Goal: Obtain resource: Obtain resource

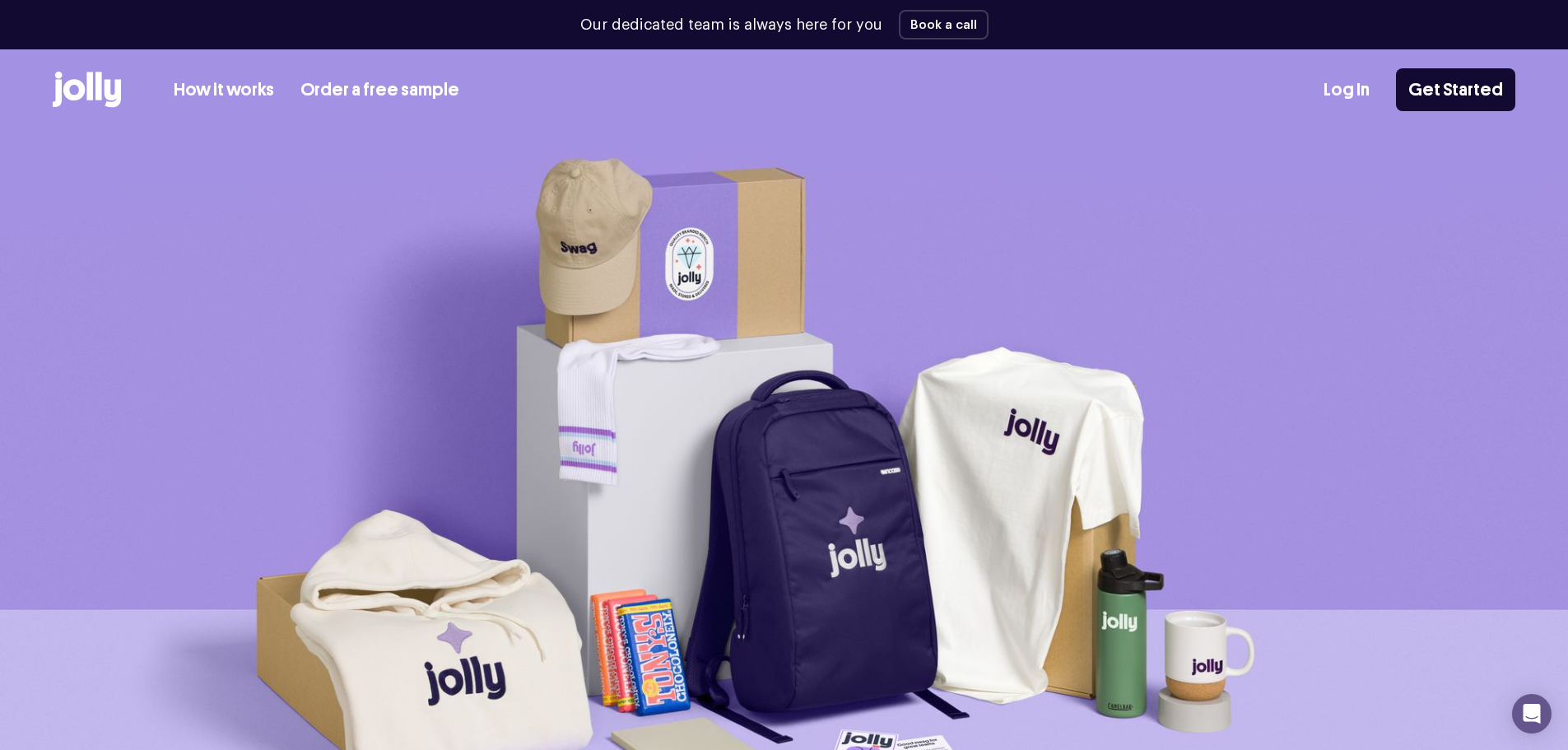
click at [401, 86] on link "Order a free sample" at bounding box center [379, 90] width 158 height 27
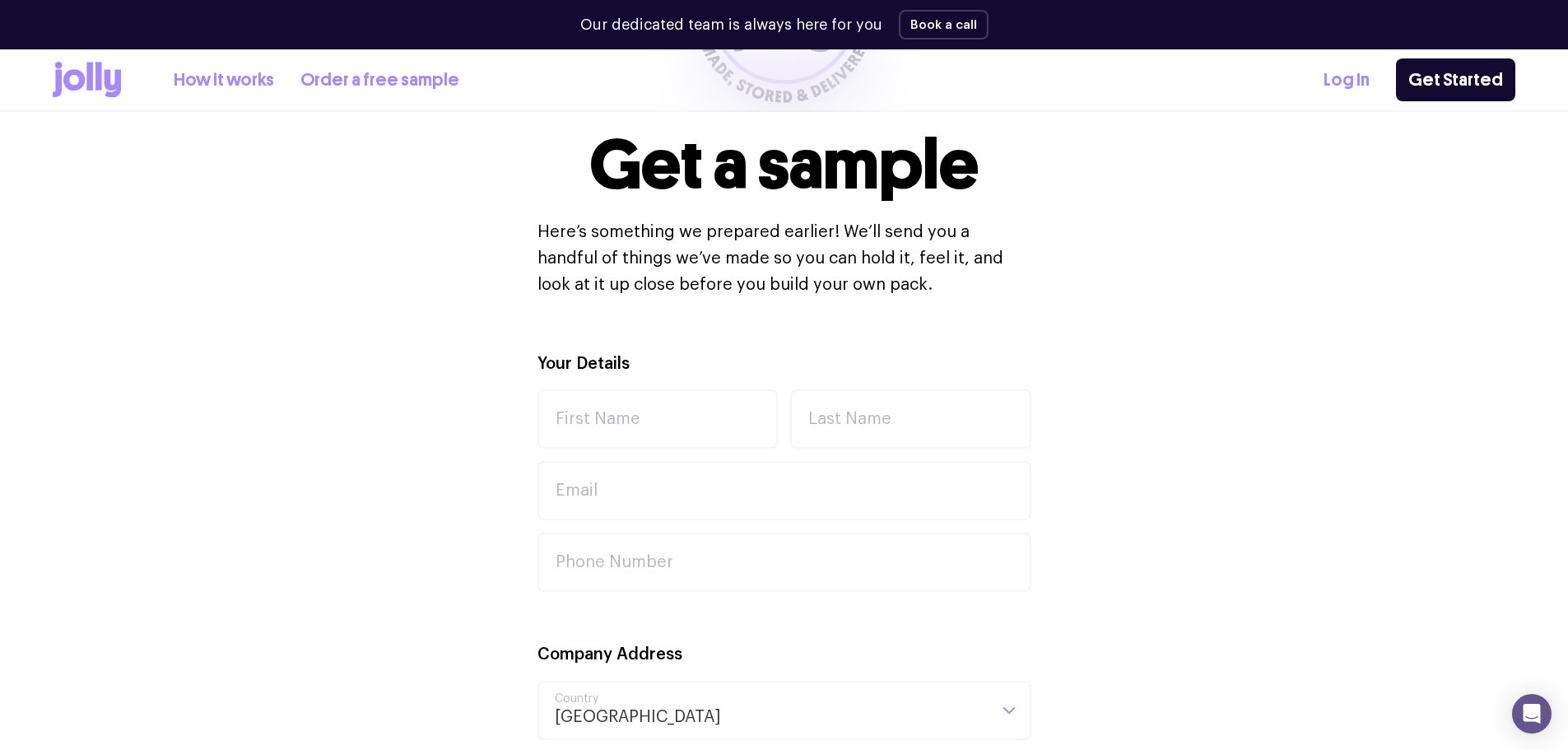
scroll to position [412, 0]
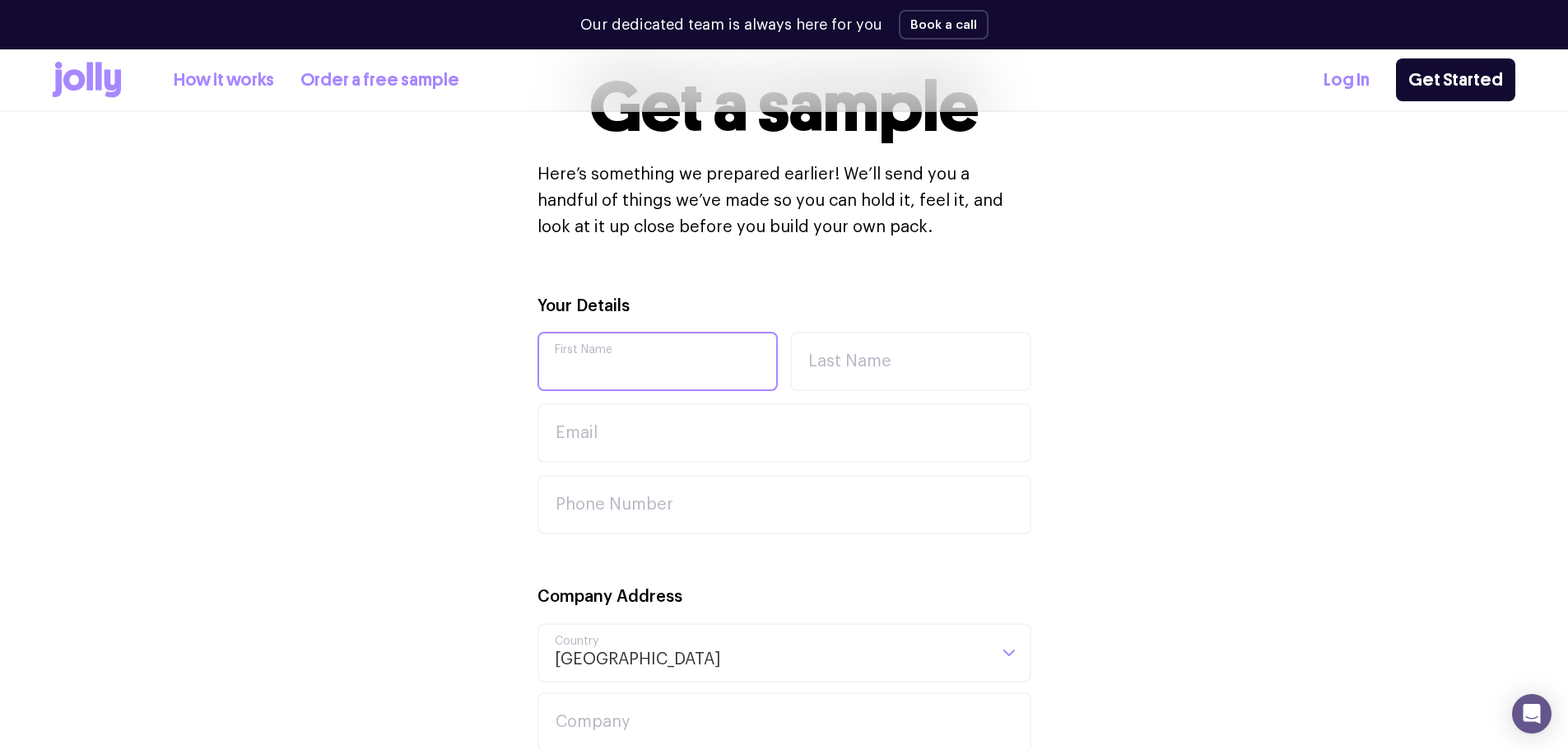
click at [702, 373] on input "First Name" at bounding box center [658, 362] width 241 height 59
type input "Ashleigh"
type input "Collins"
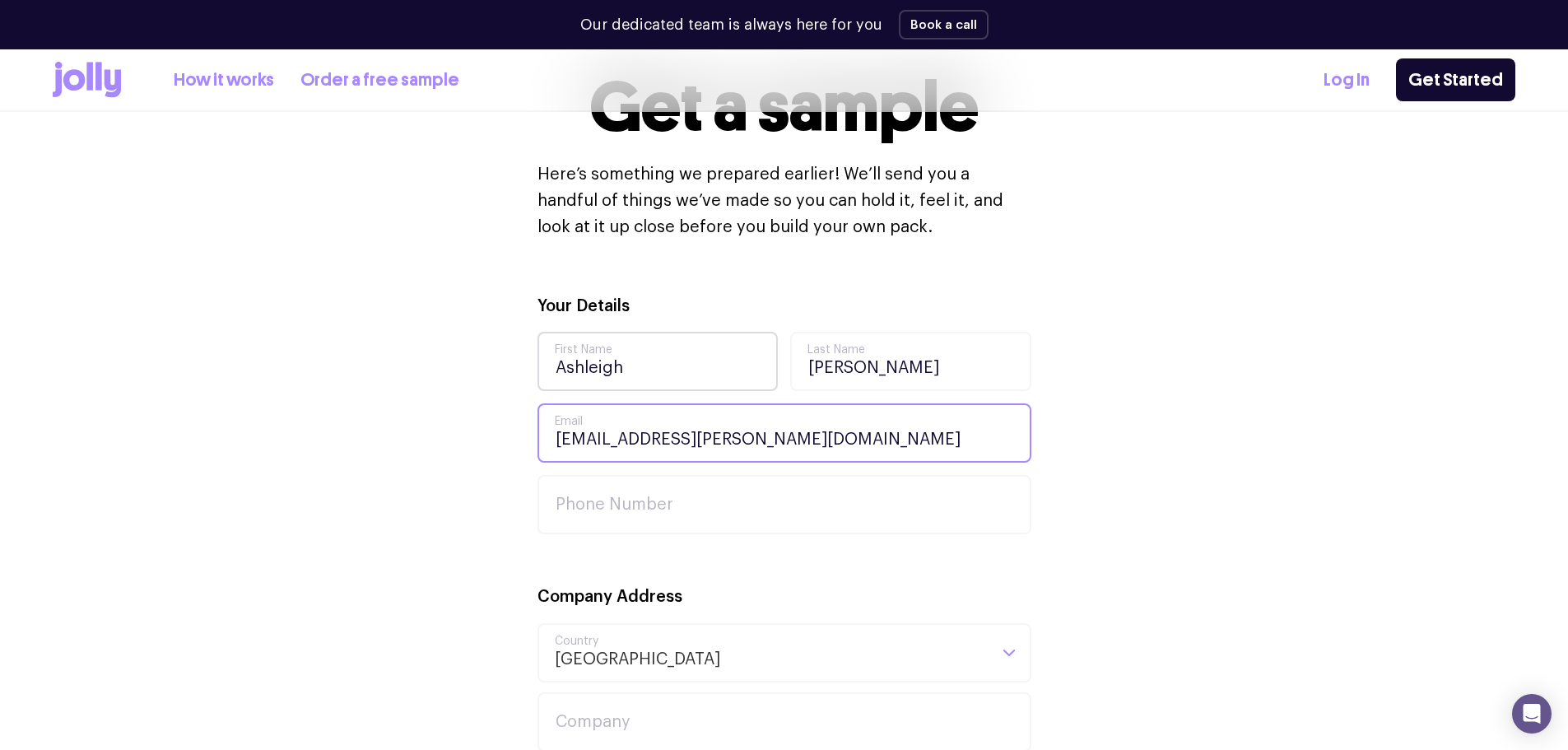
type input "ashleigh.collins@ipagroup.com"
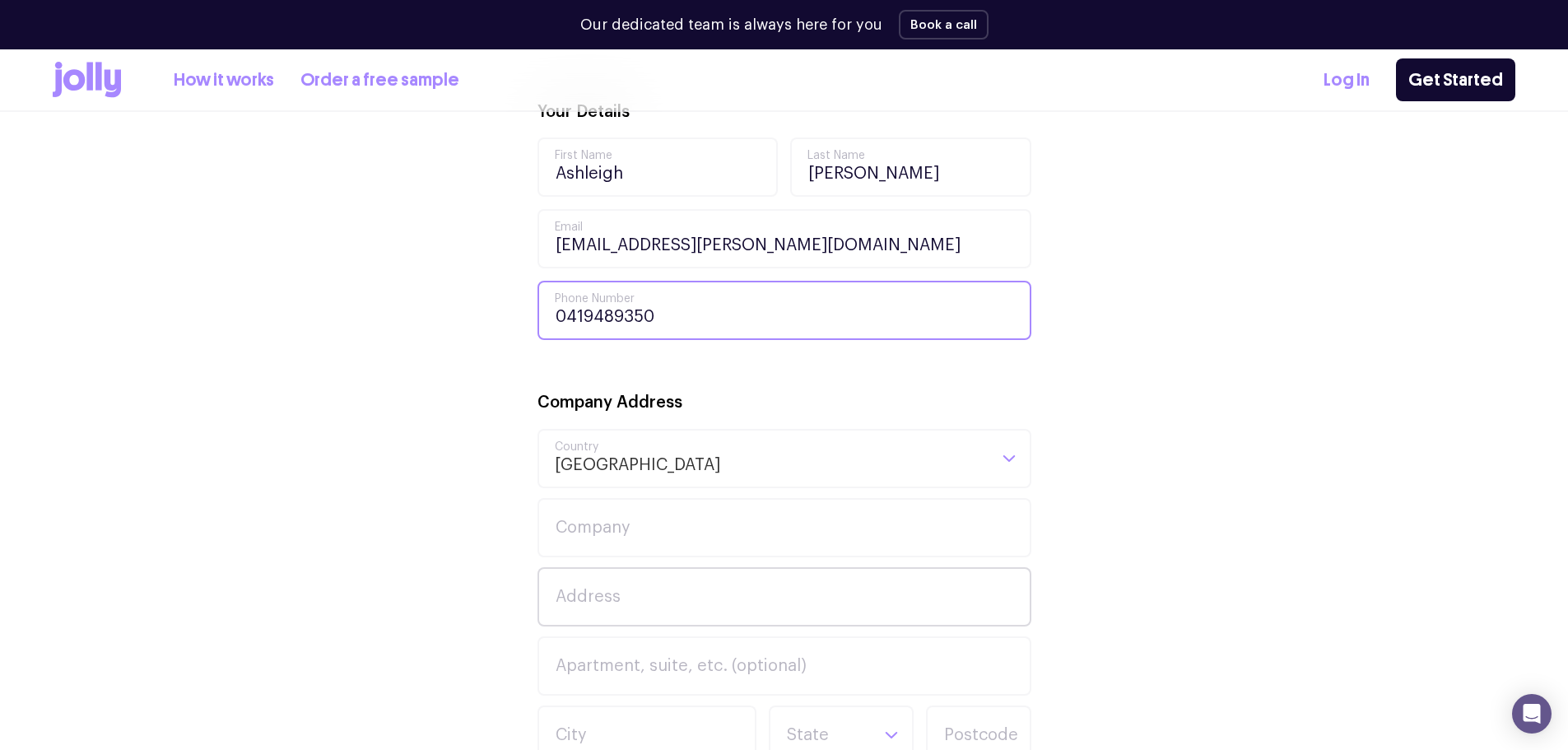
scroll to position [823, 0]
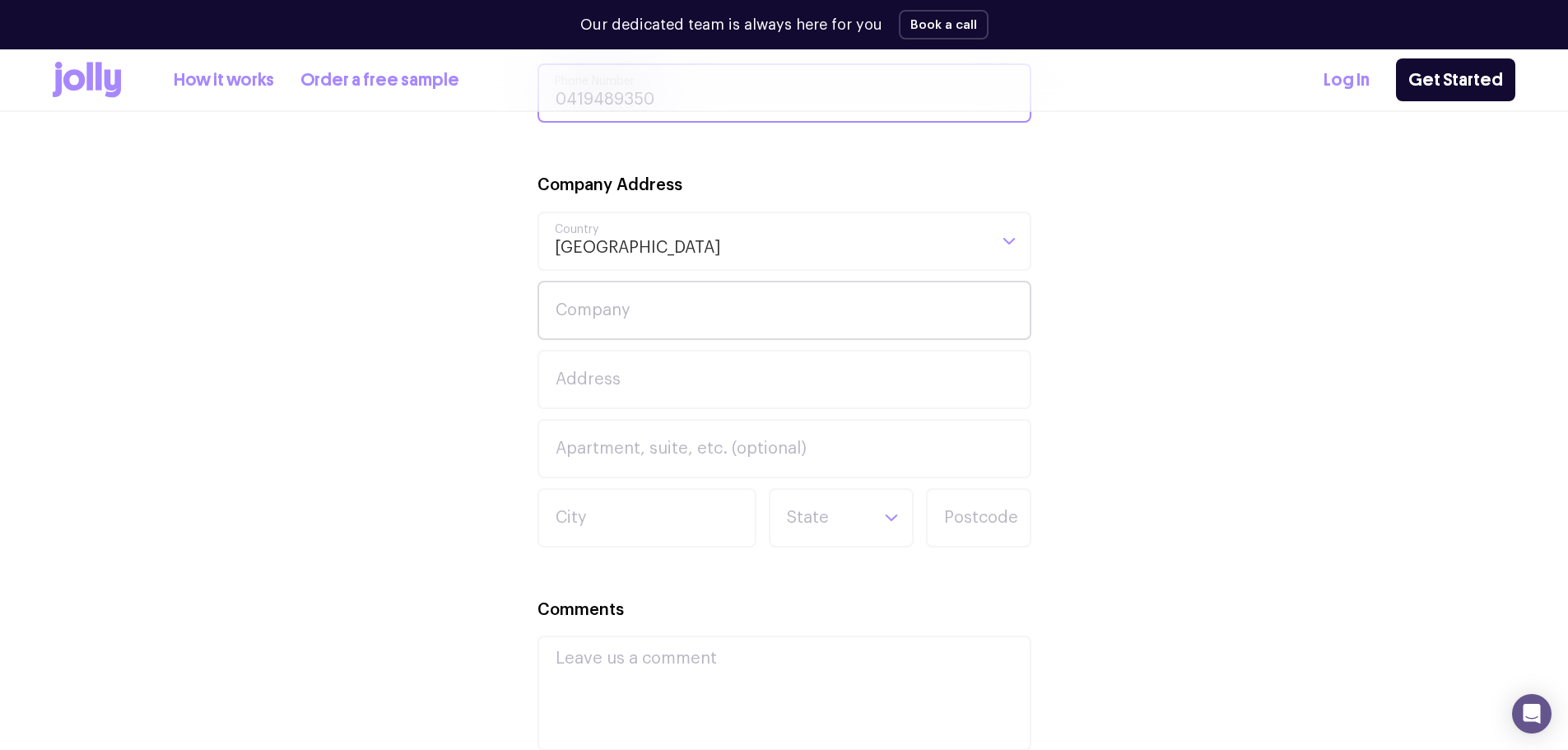
type input "0419489350"
click at [684, 327] on input "Company" at bounding box center [784, 311] width 494 height 59
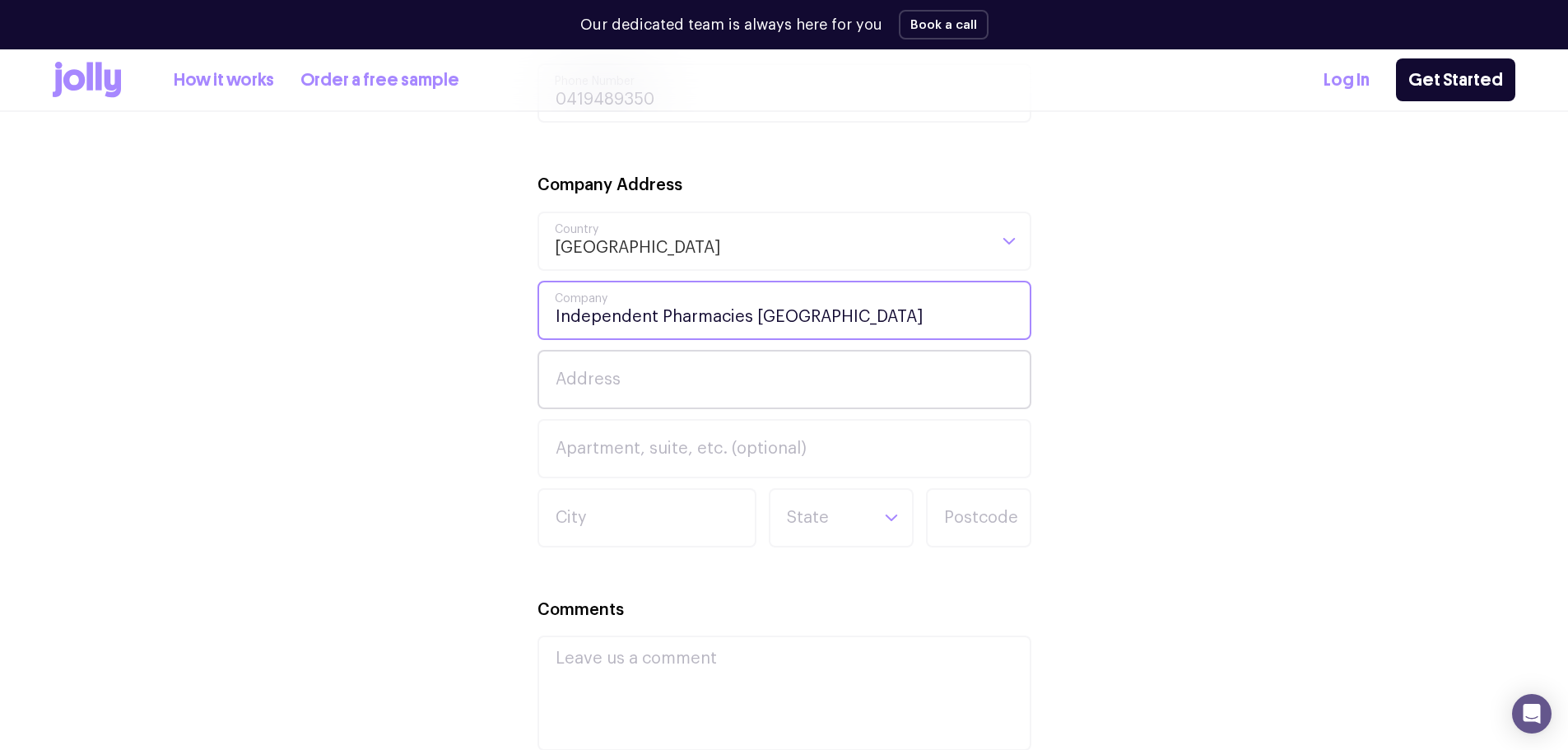
type input "Independent Pharmacies Australia"
click at [645, 375] on input "Address" at bounding box center [784, 380] width 494 height 59
type input "15-17 Chapel Street"
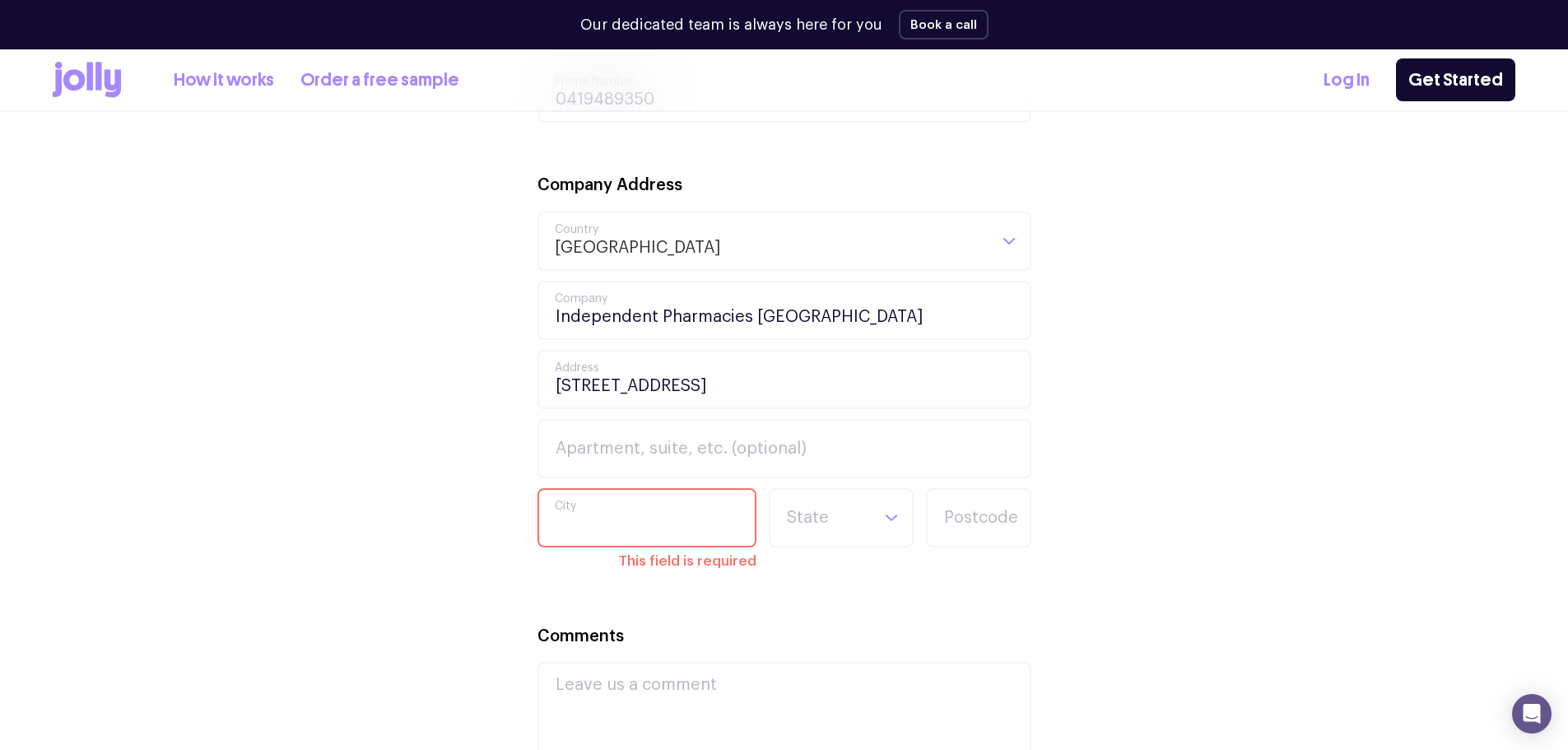
click at [591, 522] on input "City" at bounding box center [647, 518] width 219 height 59
type input "Cremorne"
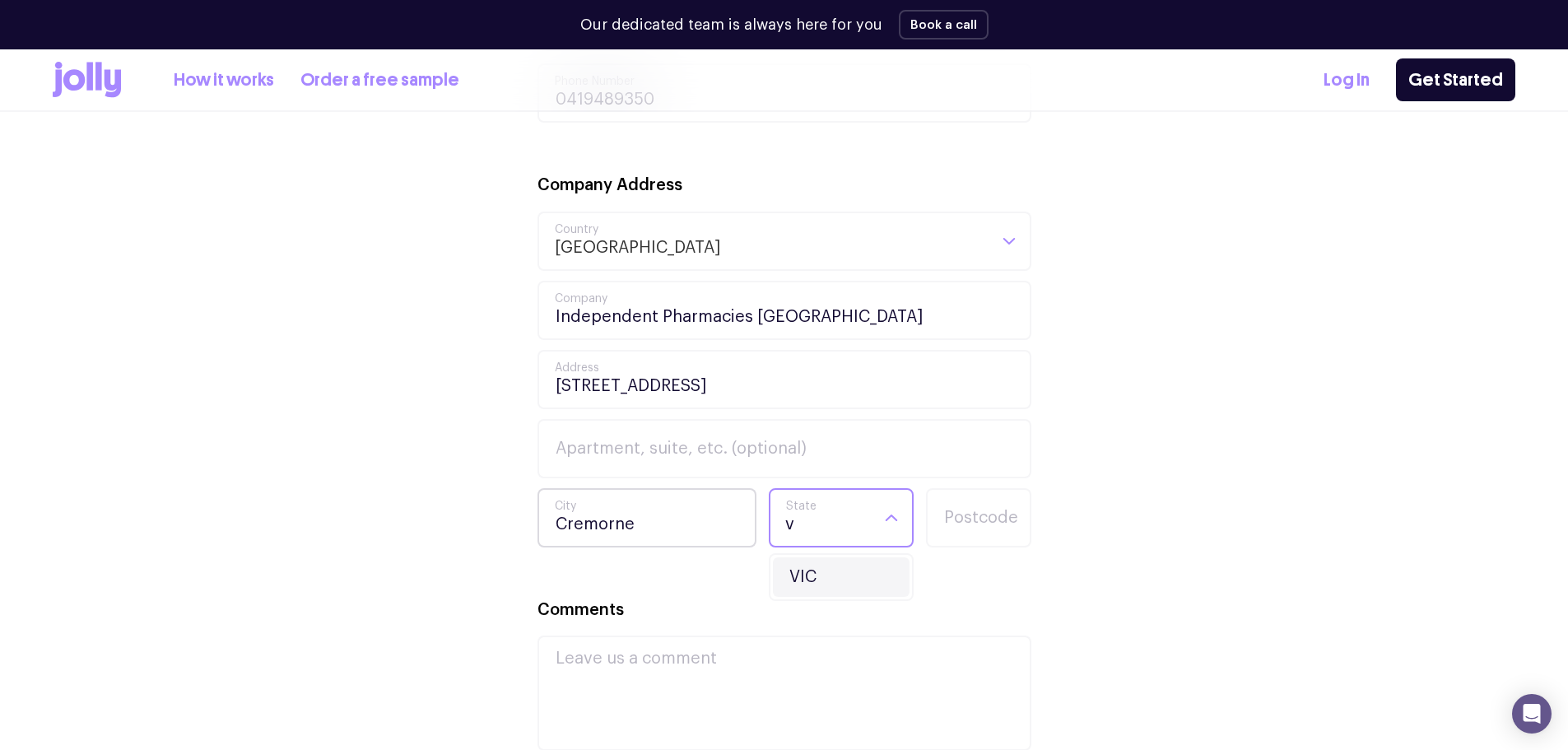
type input "v"
click at [880, 527] on div "Loading..." at bounding box center [891, 518] width 41 height 56
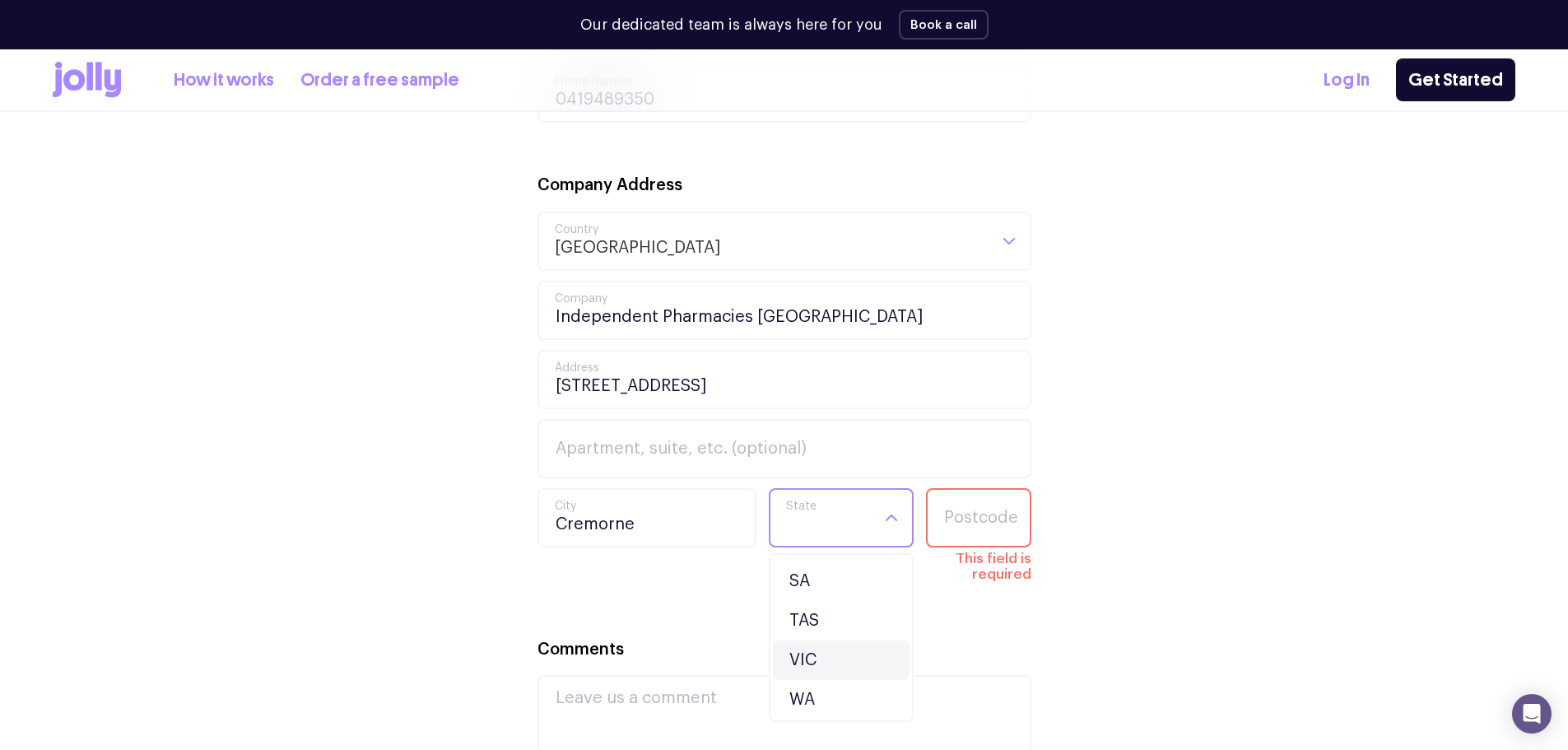
scroll to position [156, 0]
click at [828, 657] on li "VIC" at bounding box center [841, 658] width 136 height 40
click at [962, 534] on input "Postcode" at bounding box center [979, 518] width 106 height 59
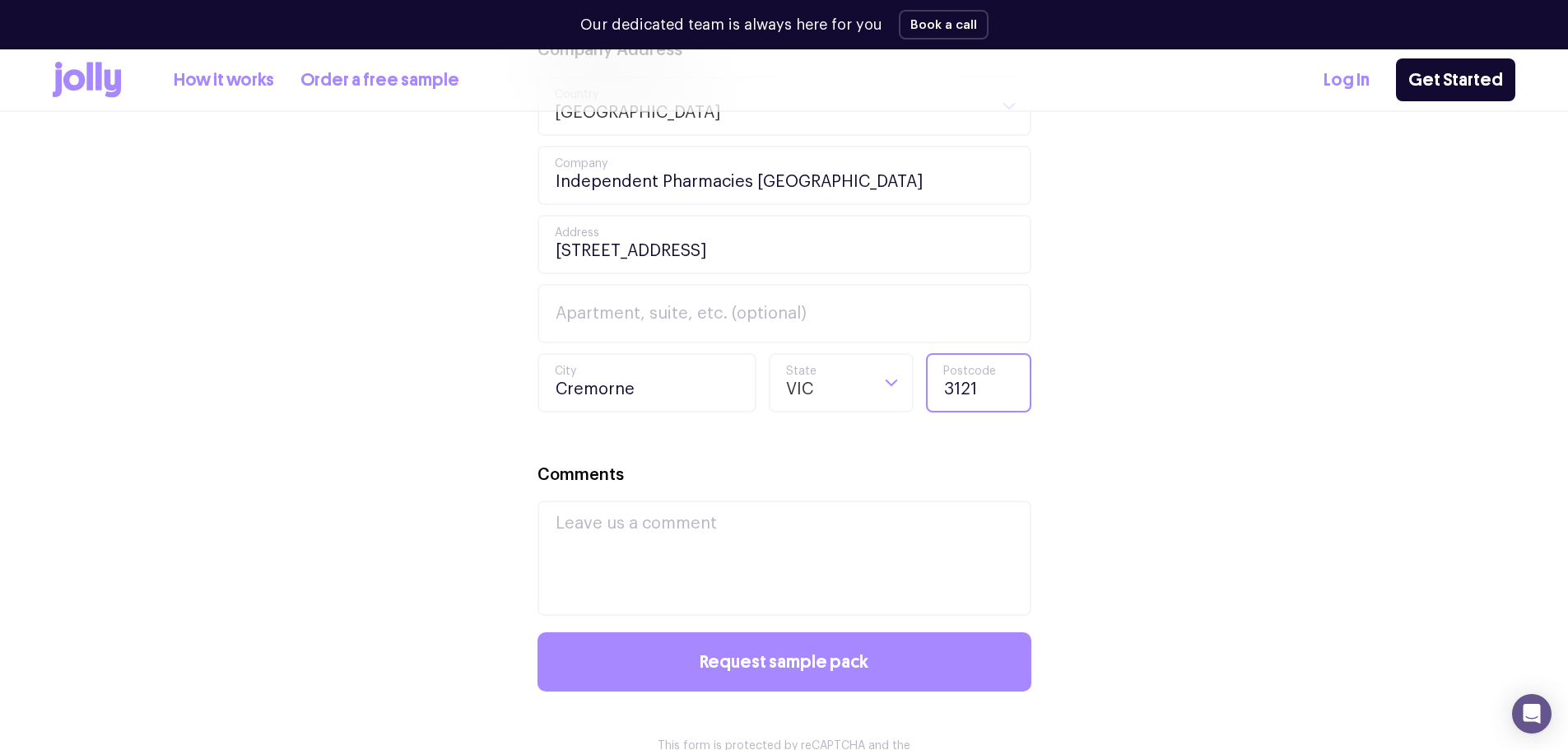
scroll to position [988, 0]
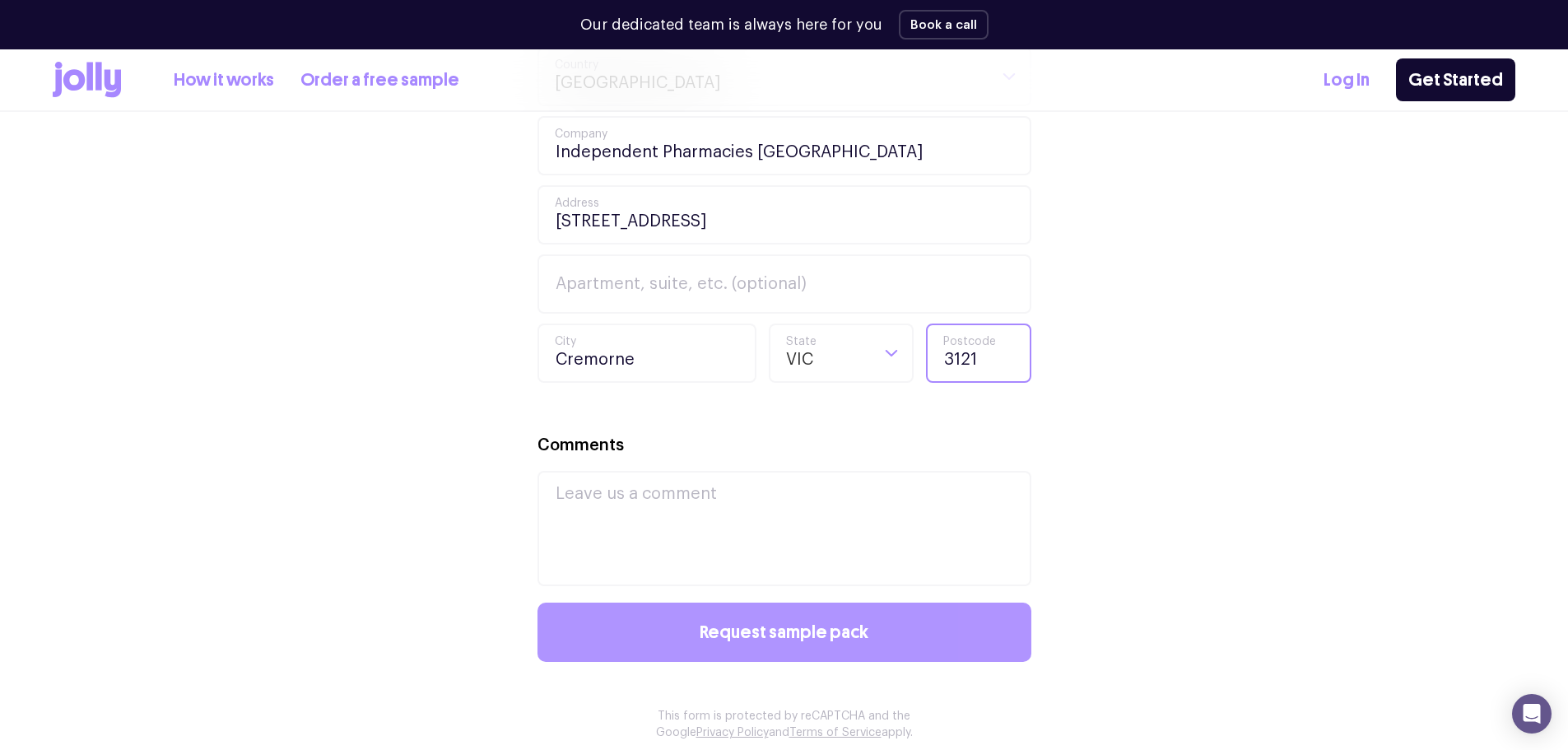
type input "3121"
click at [898, 634] on button "Request sample pack" at bounding box center [784, 632] width 494 height 59
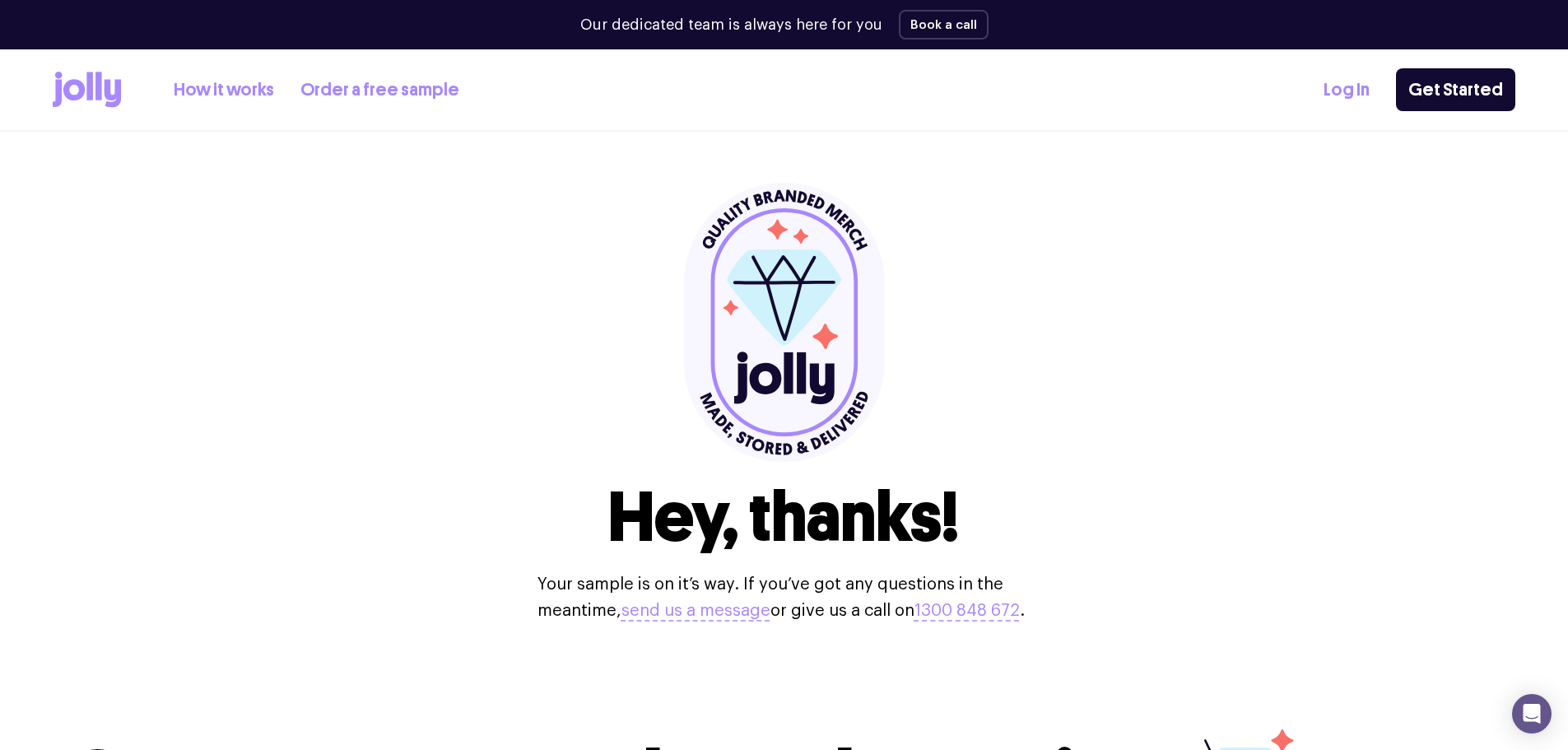
scroll to position [0, 0]
click at [218, 89] on link "How it works" at bounding box center [223, 90] width 100 height 27
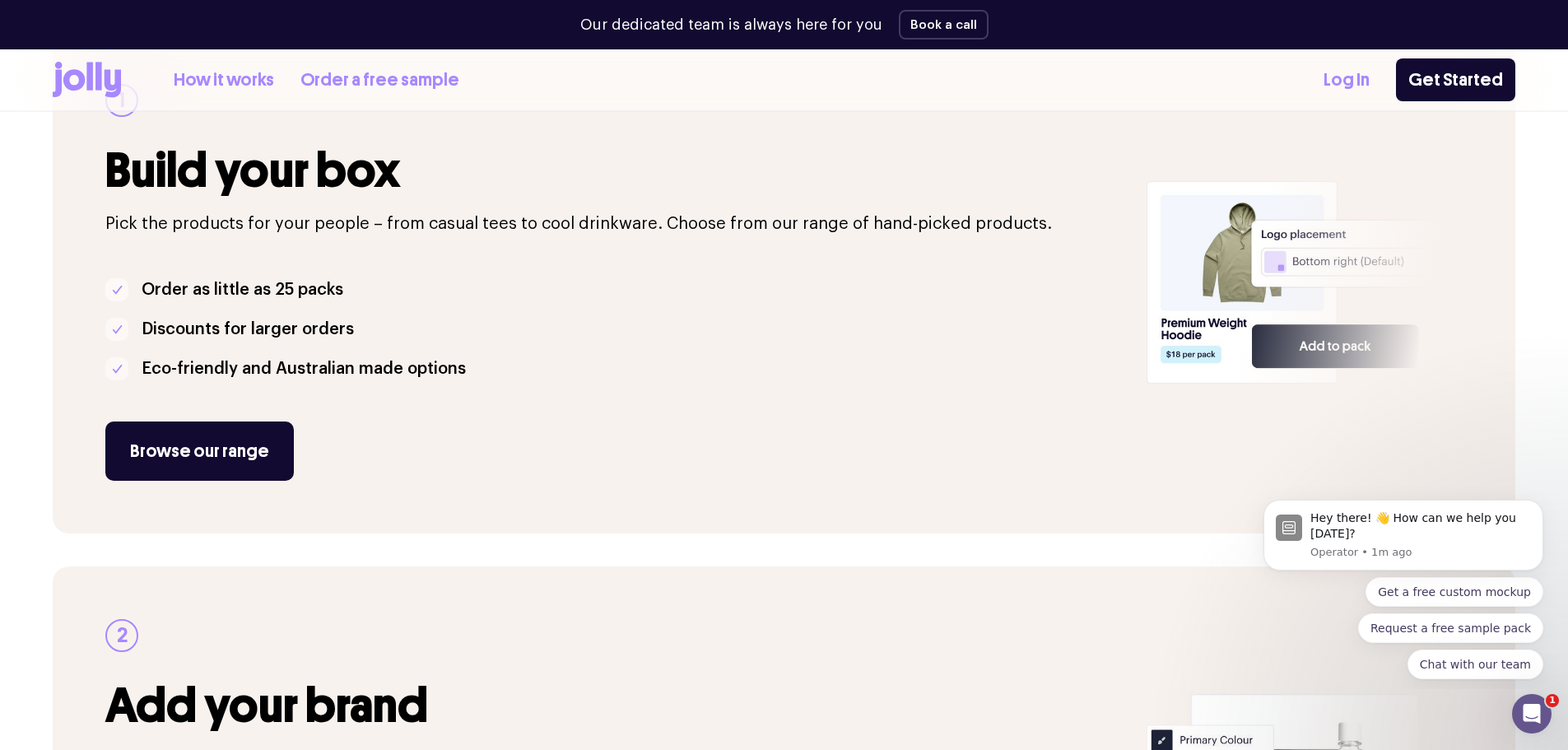
scroll to position [329, 0]
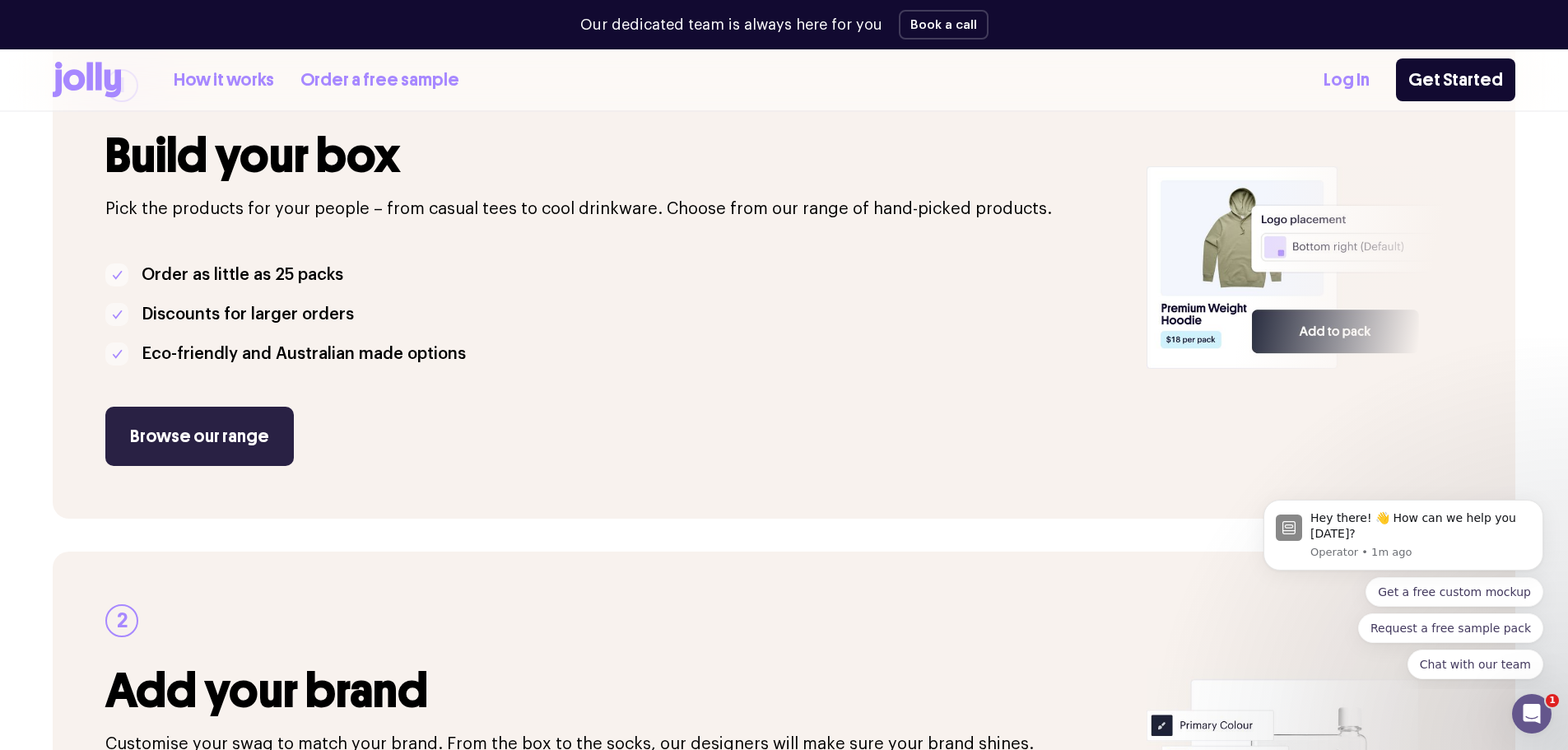
click at [200, 444] on link "Browse our range" at bounding box center [199, 437] width 188 height 59
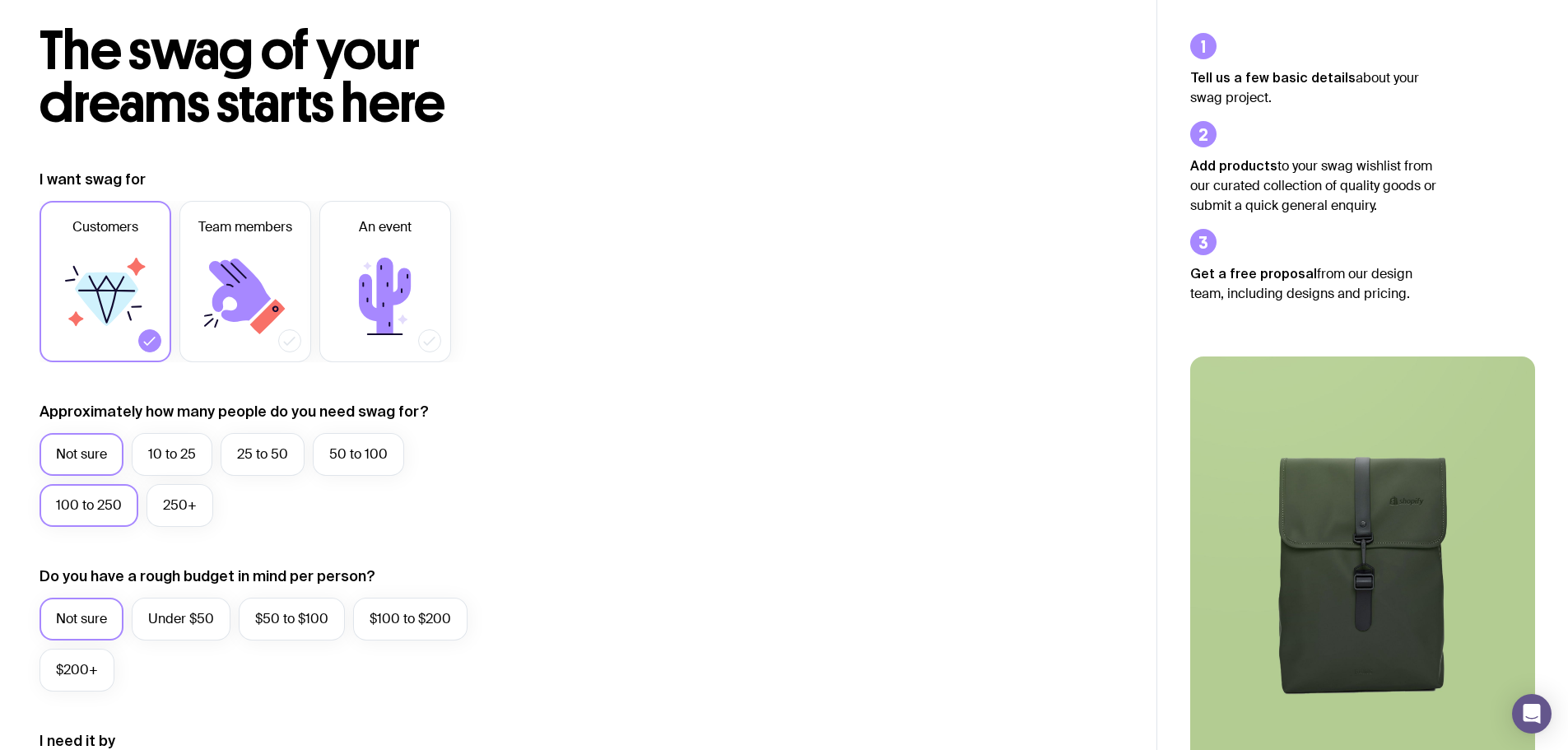
click at [95, 511] on label "100 to 250" at bounding box center [89, 505] width 99 height 43
click at [0, 0] on input "100 to 250" at bounding box center [0, 0] width 0 height 0
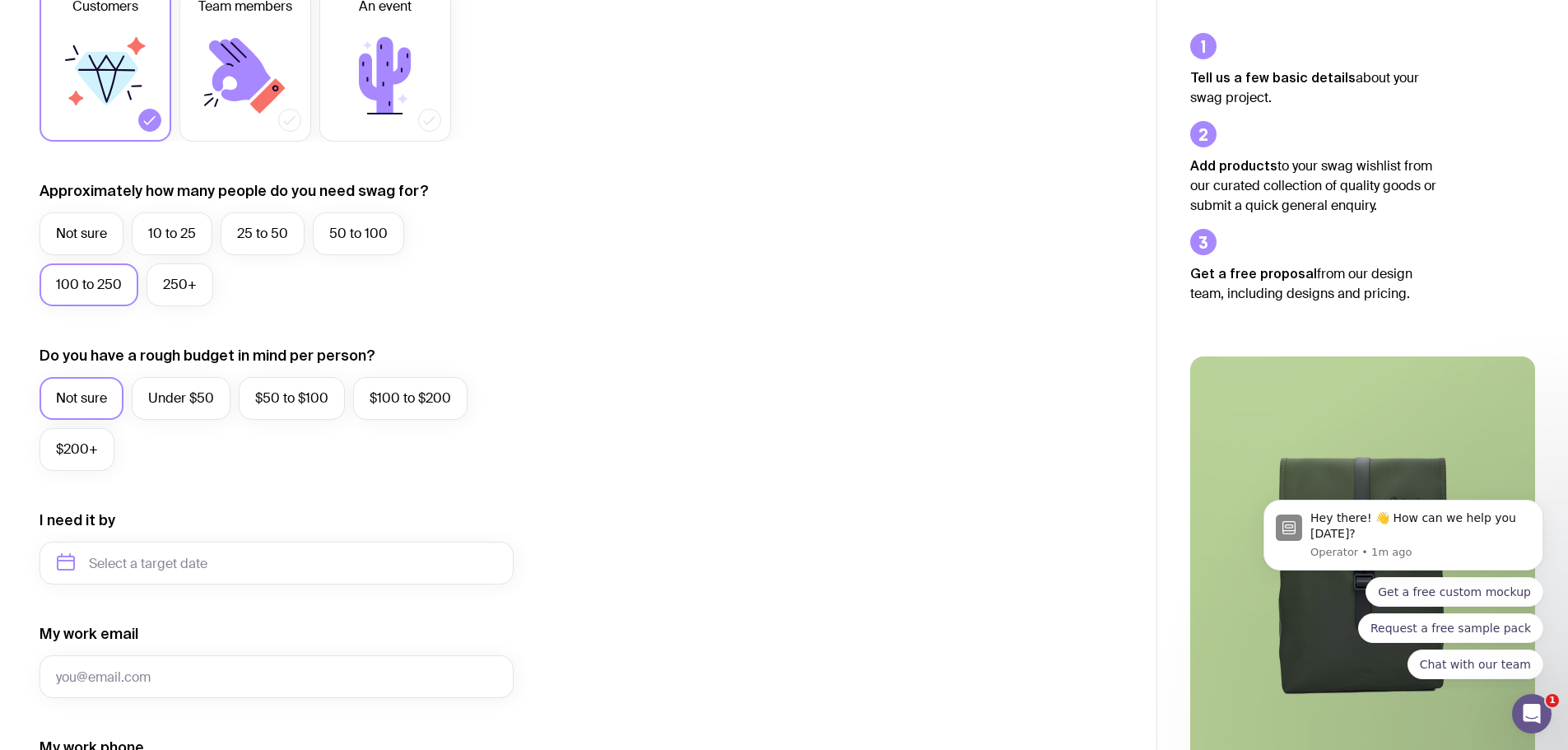
scroll to position [329, 0]
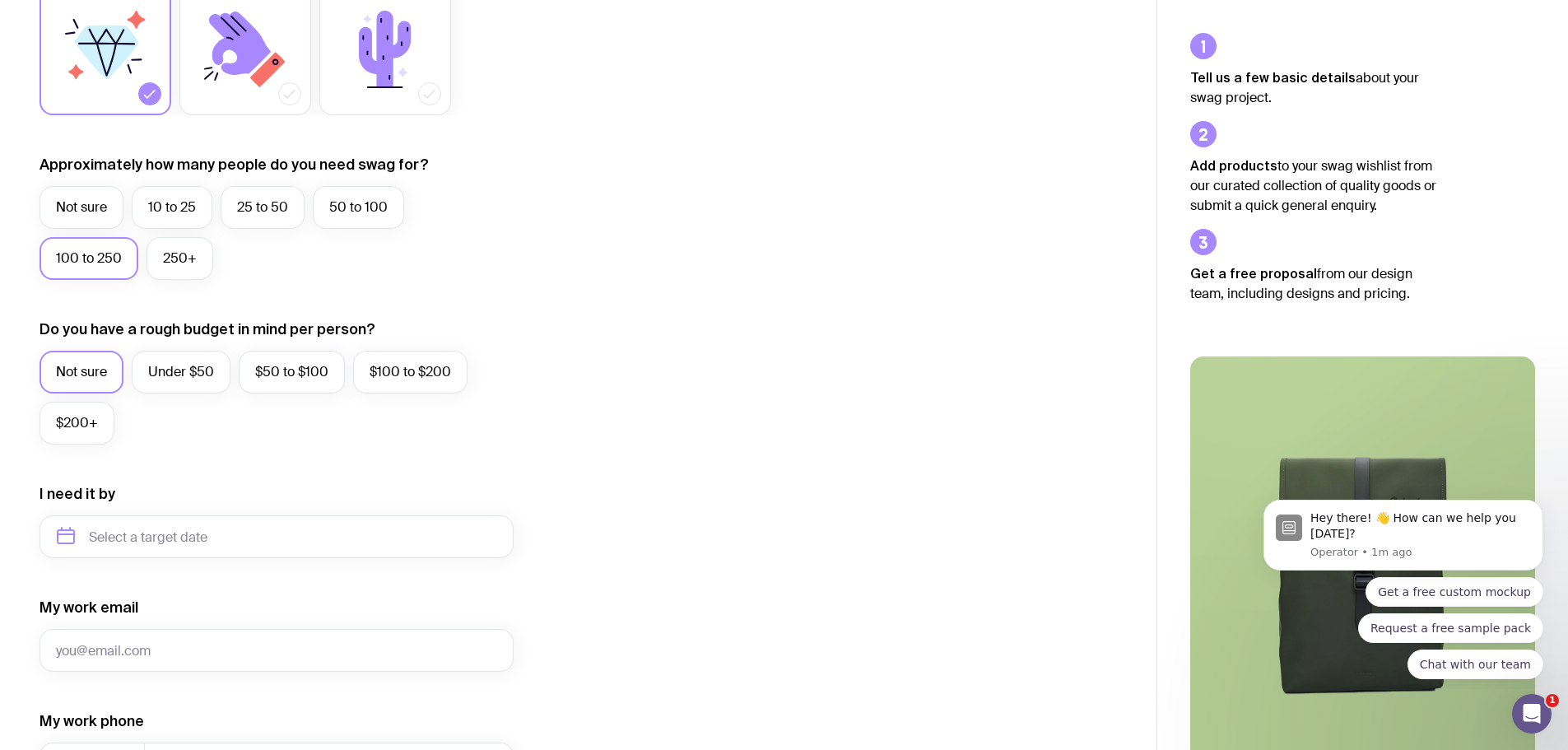
click at [764, 425] on div "I want swag for Customers Team members An event Approximately how many people d…" at bounding box center [578, 460] width 1078 height 1075
click at [316, 375] on label "$50 to $100" at bounding box center [292, 372] width 107 height 43
click at [0, 0] on input "$50 to $100" at bounding box center [0, 0] width 0 height 0
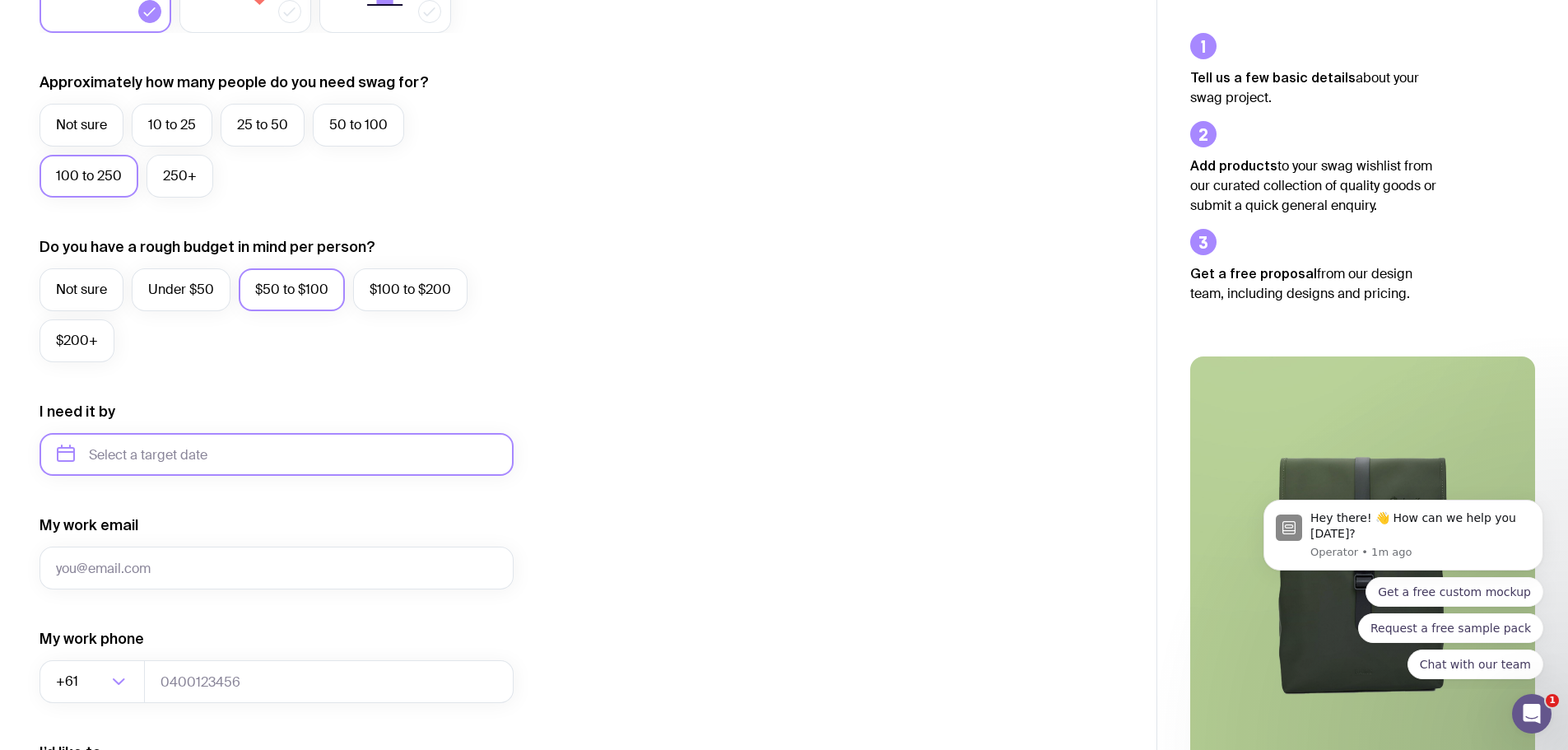
scroll to position [494, 0]
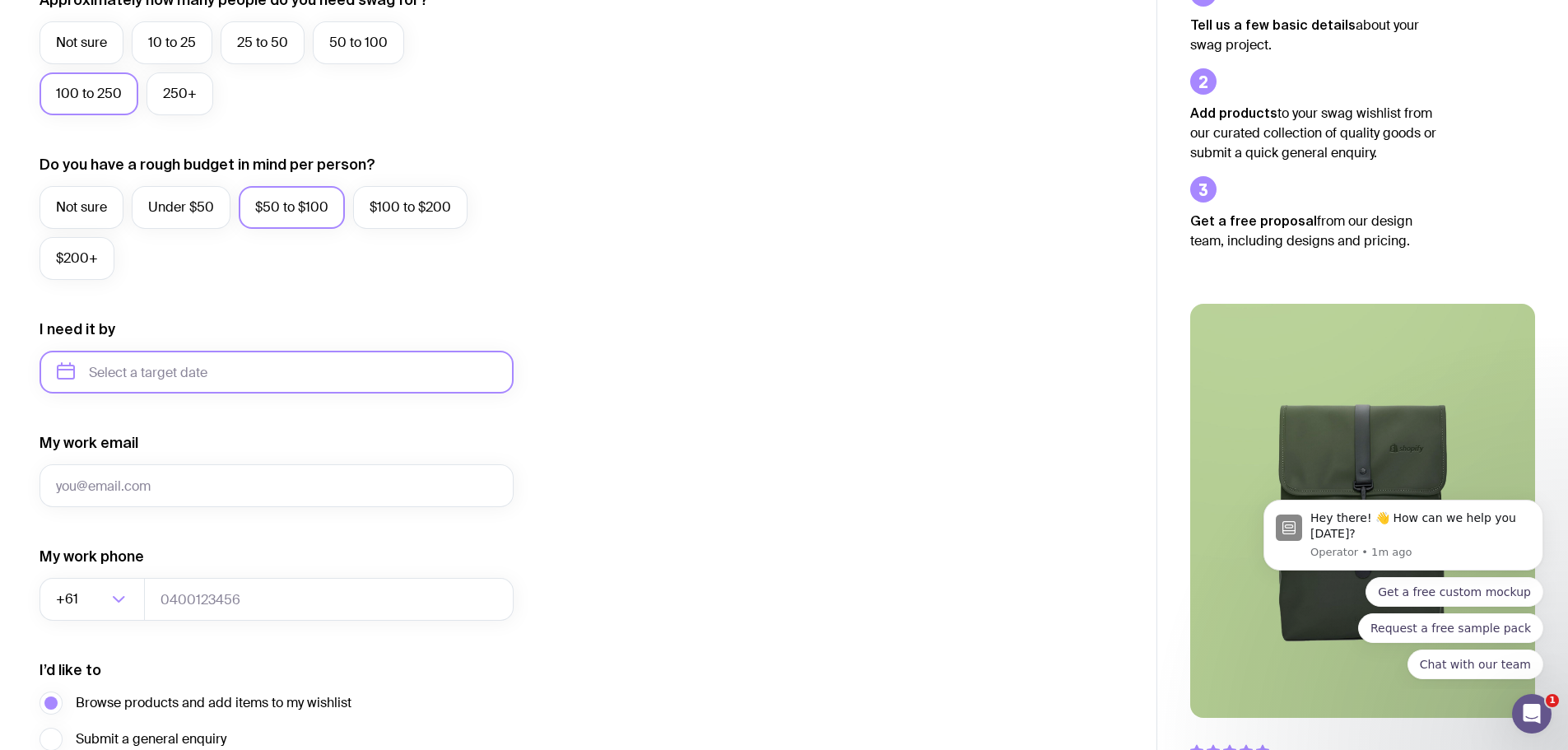
click at [361, 380] on input "text" at bounding box center [277, 372] width 474 height 43
click at [74, 575] on button "Oct" at bounding box center [78, 575] width 60 height 33
type input "[DATE]"
click at [862, 489] on div "I want swag for Customers Team members An event Approximately how many people d…" at bounding box center [578, 296] width 1078 height 1075
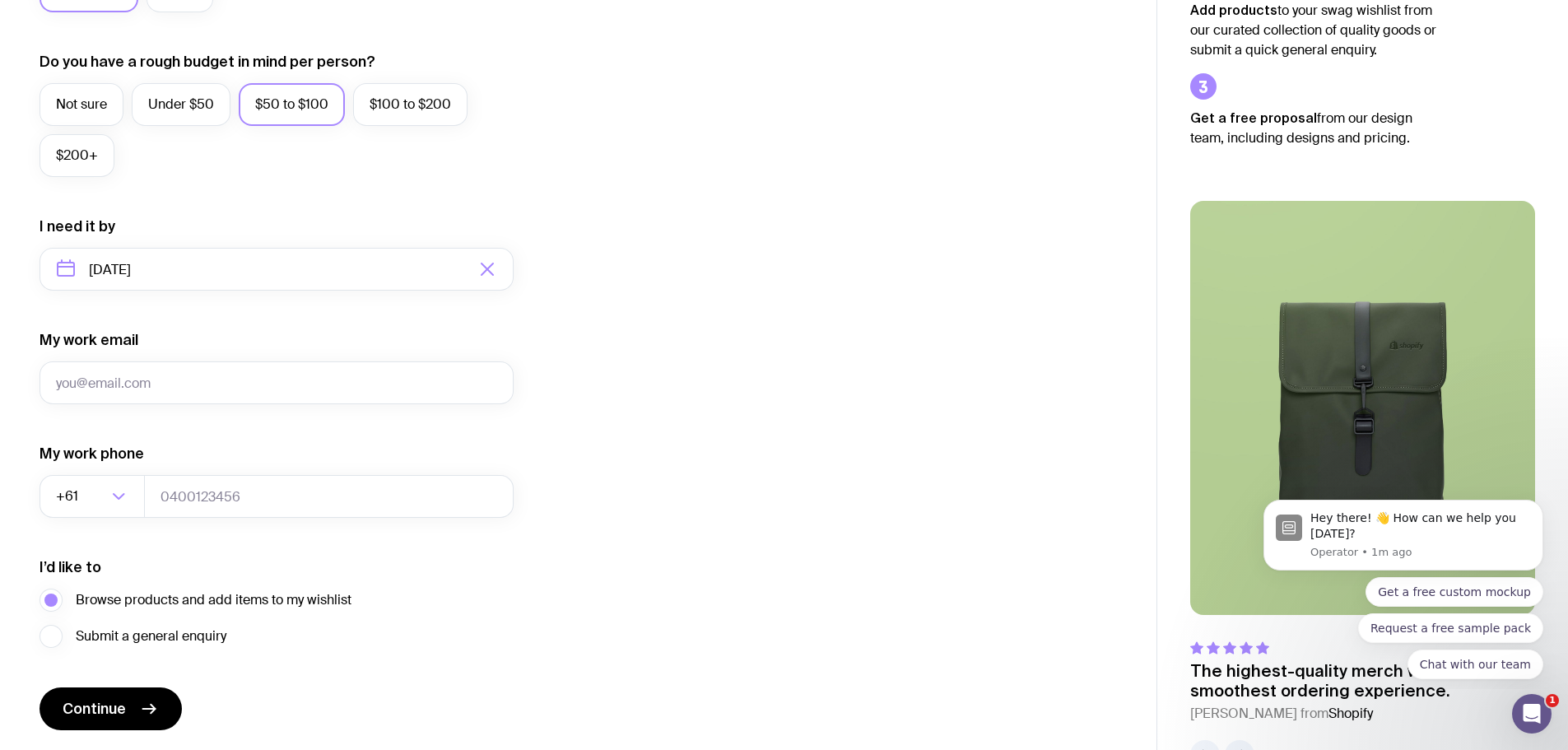
scroll to position [567, 0]
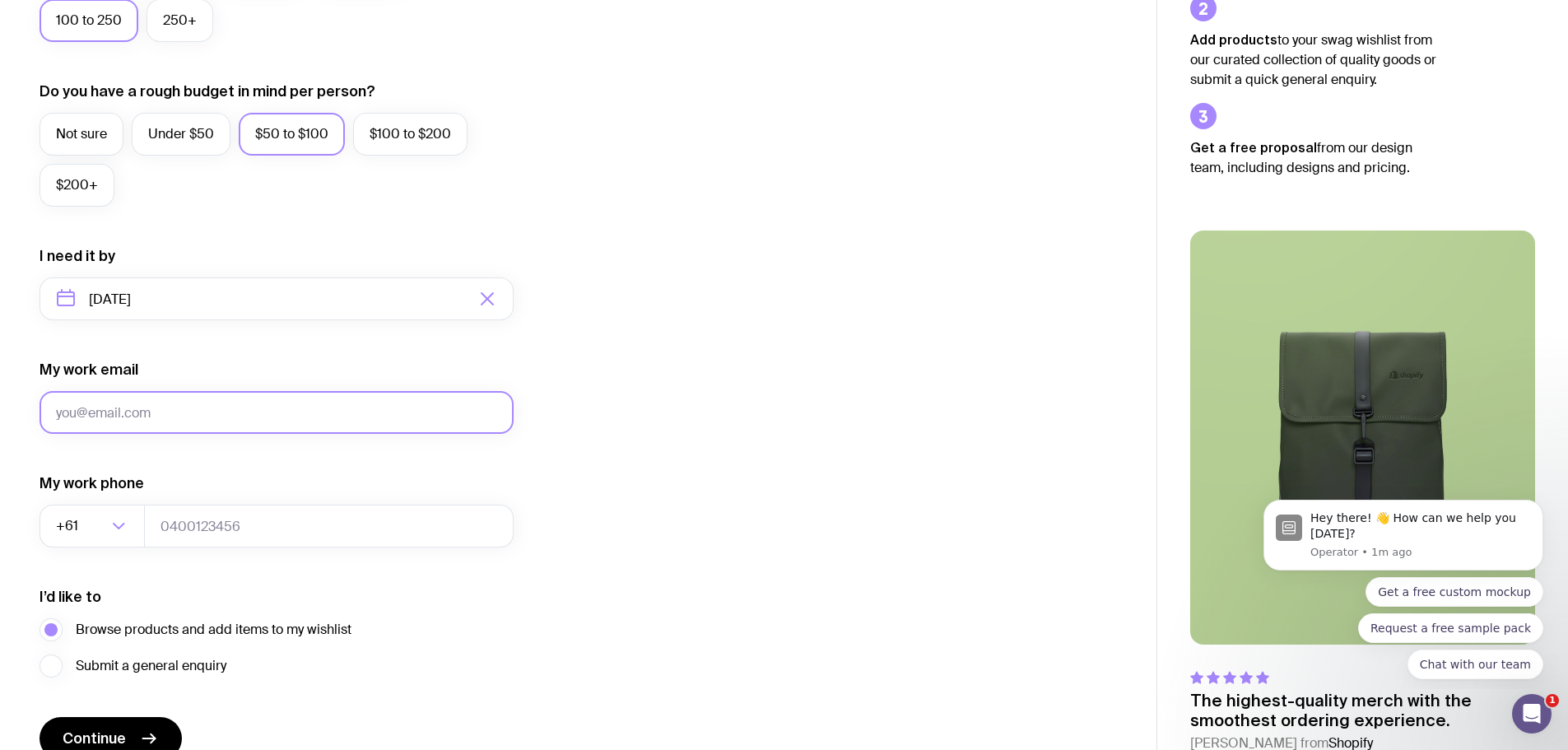
click at [371, 408] on input "My work email" at bounding box center [277, 413] width 474 height 43
type input "[PERSON_NAME][EMAIL_ADDRESS][PERSON_NAME][DOMAIN_NAME]"
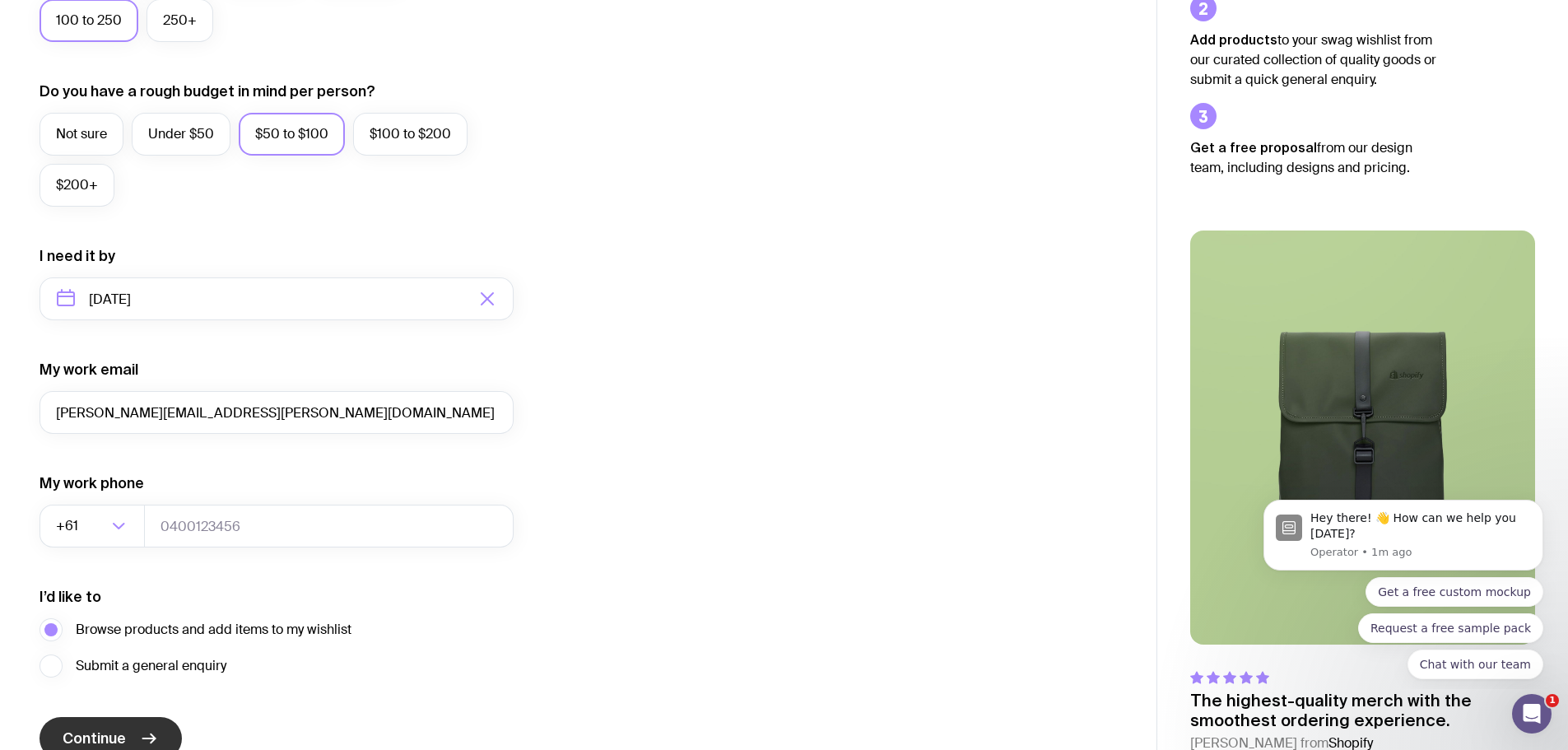
click at [92, 731] on span "Continue" at bounding box center [95, 738] width 63 height 19
click at [525, 601] on div "I want swag for Customers Team members An event Approximately how many people d…" at bounding box center [578, 222] width 1078 height 1075
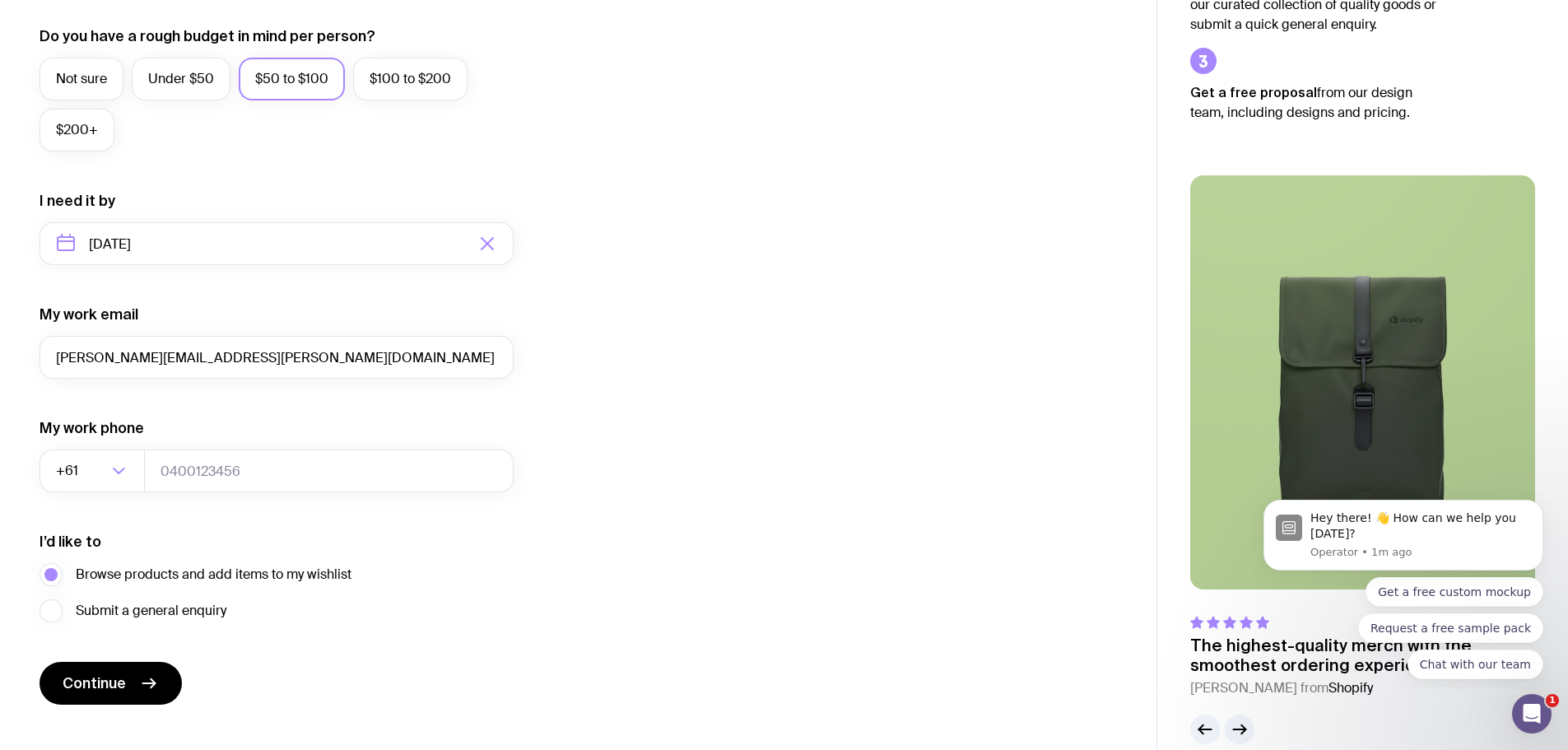
scroll to position [650, 0]
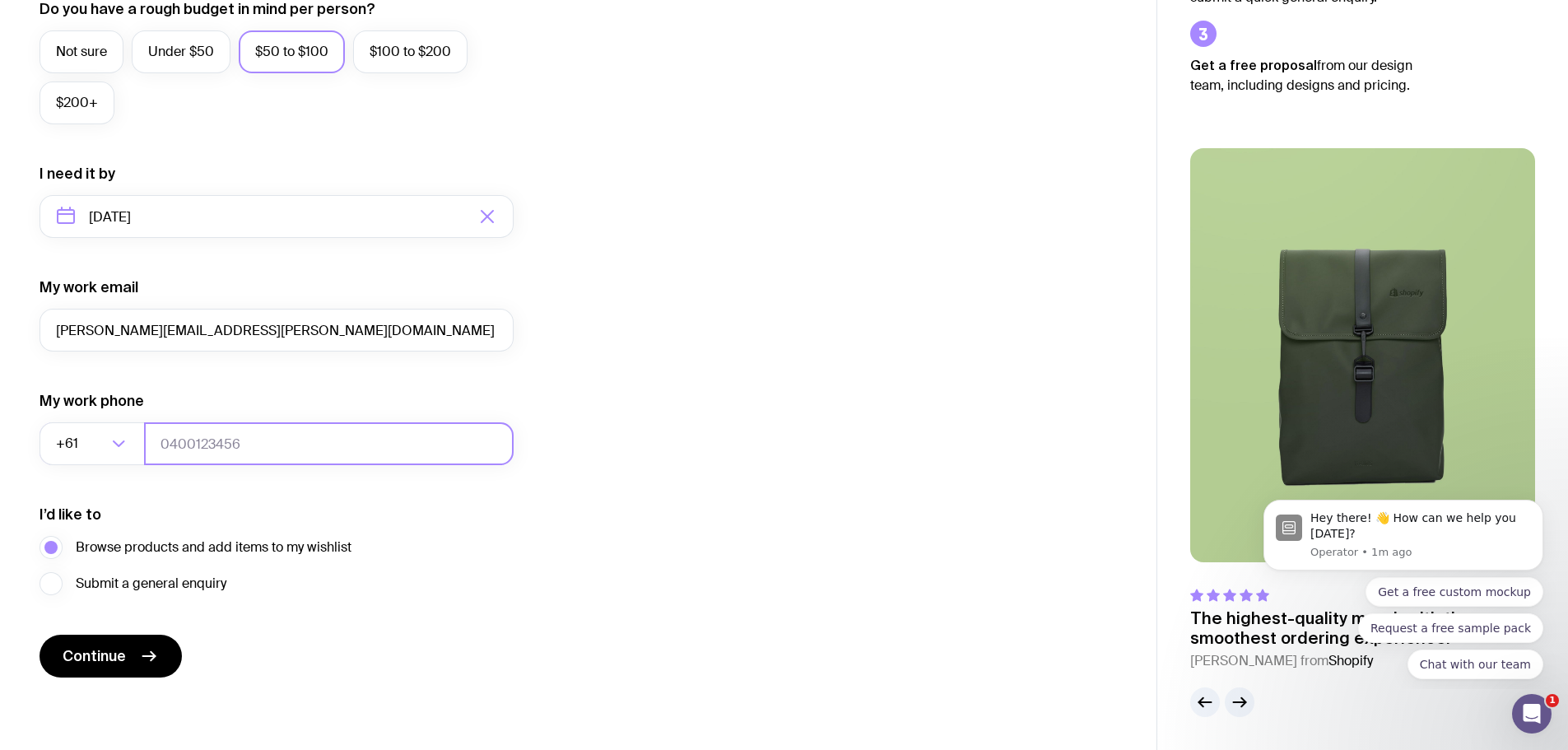
click at [317, 439] on input "tel" at bounding box center [328, 444] width 370 height 43
type input "0419489350"
click at [126, 653] on button "Continue" at bounding box center [111, 656] width 143 height 43
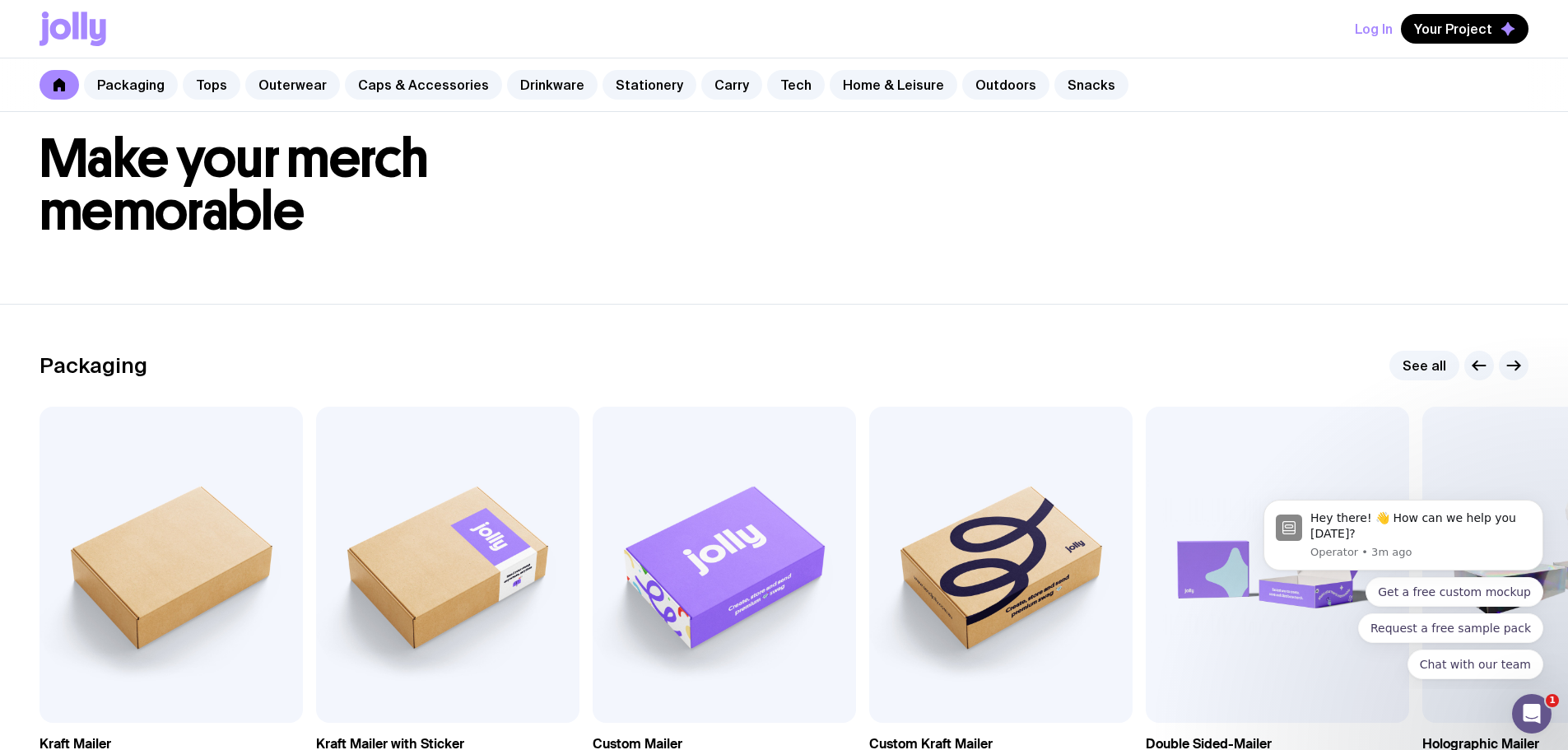
scroll to position [83, 0]
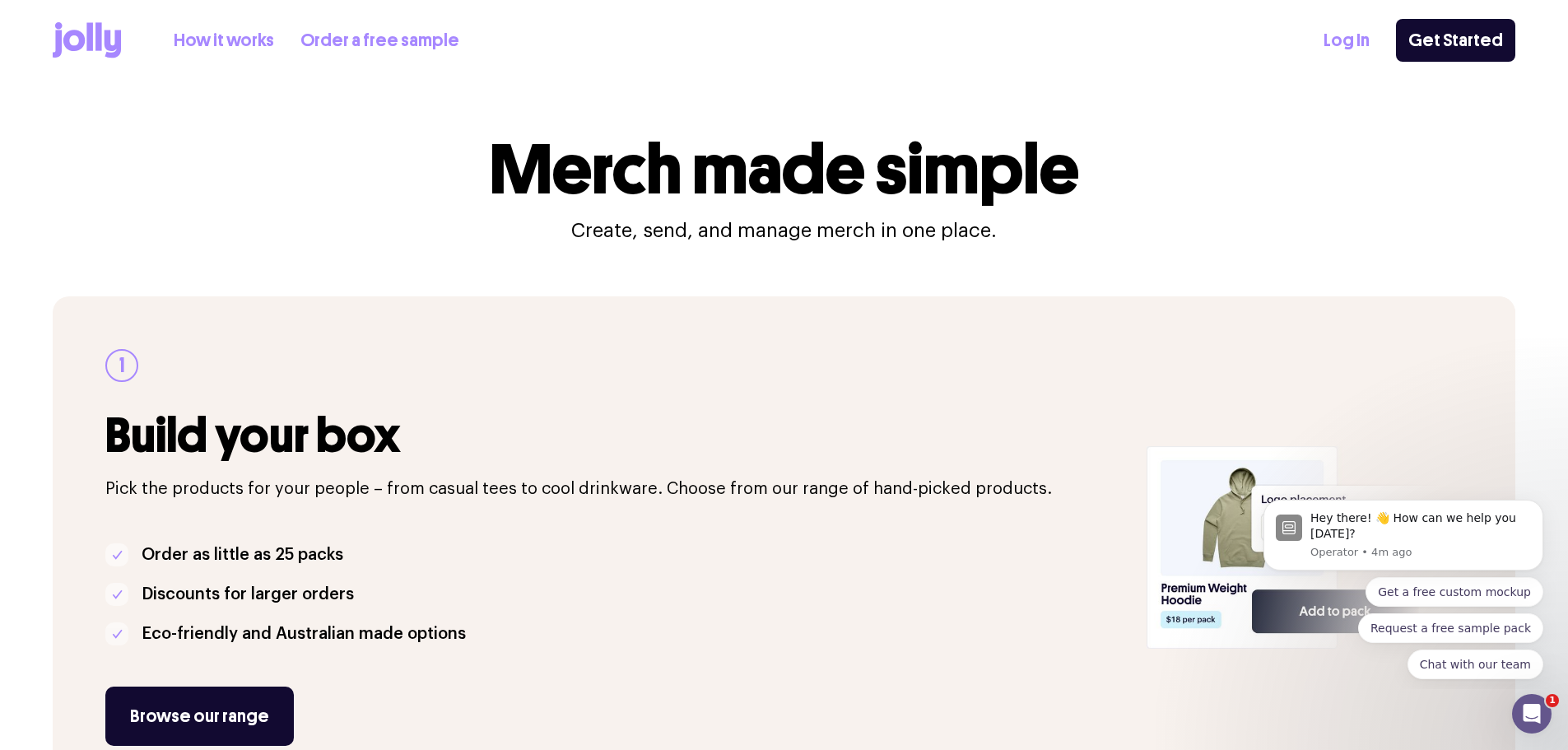
click at [63, 36] on icon at bounding box center [87, 40] width 69 height 36
